Goal: Book appointment/travel/reservation

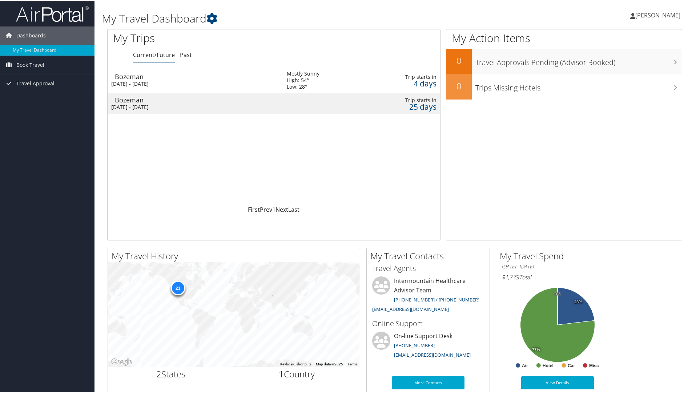
click at [146, 81] on div "[DATE] - [DATE]" at bounding box center [193, 83] width 165 height 7
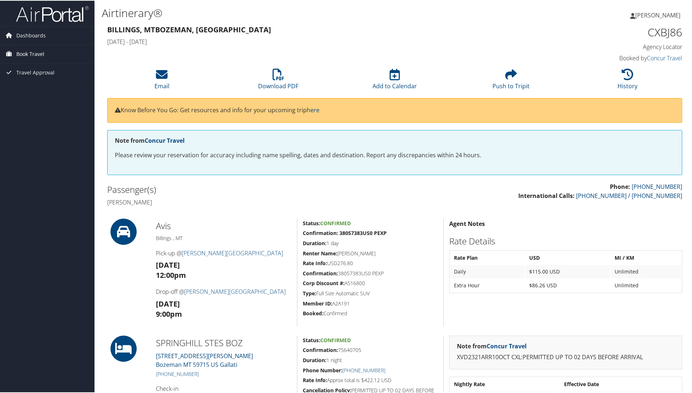
click at [33, 54] on span "Book Travel" at bounding box center [30, 53] width 28 height 18
click at [34, 80] on link "Book/Manage Online Trips" at bounding box center [47, 78] width 94 height 11
click at [32, 78] on link "Book/Manage Online Trips" at bounding box center [47, 78] width 94 height 11
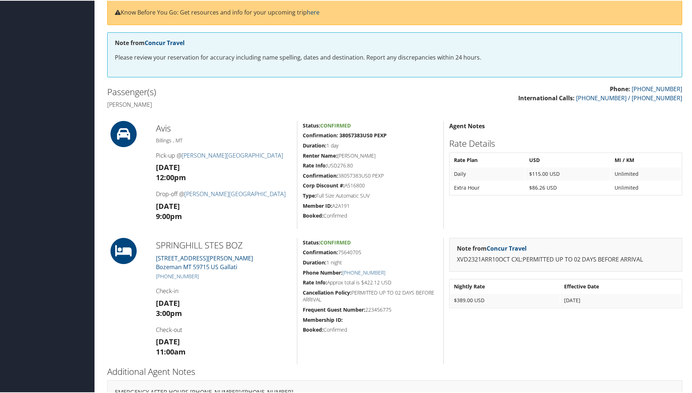
scroll to position [109, 0]
